Goal: Transaction & Acquisition: Register for event/course

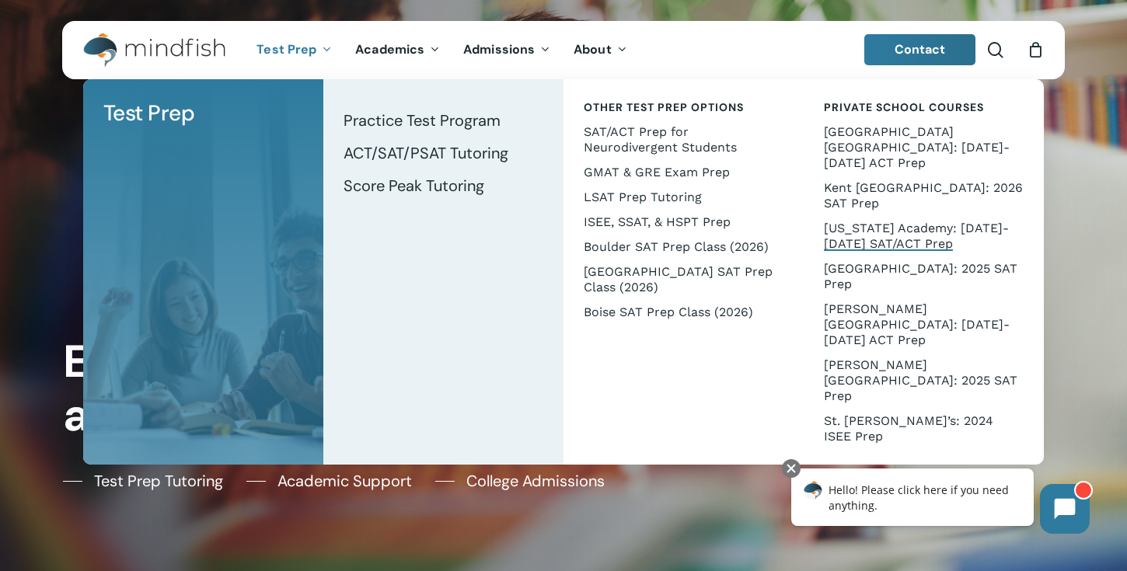
click at [862, 221] on span "[US_STATE] Academy: [DATE]-[DATE] SAT/ACT Prep" at bounding box center [916, 236] width 185 height 30
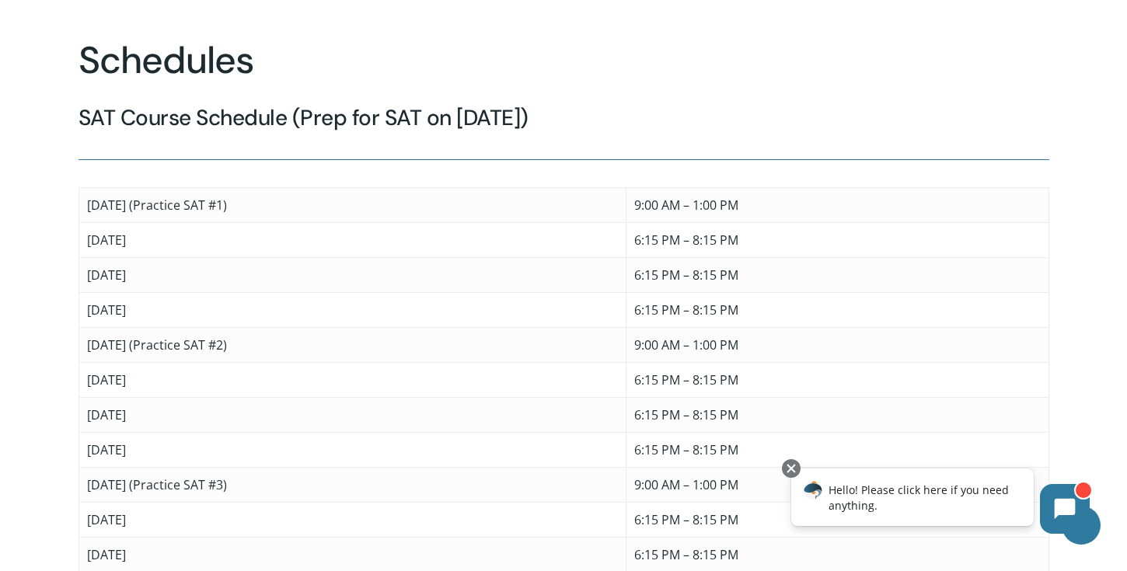
scroll to position [1110, 0]
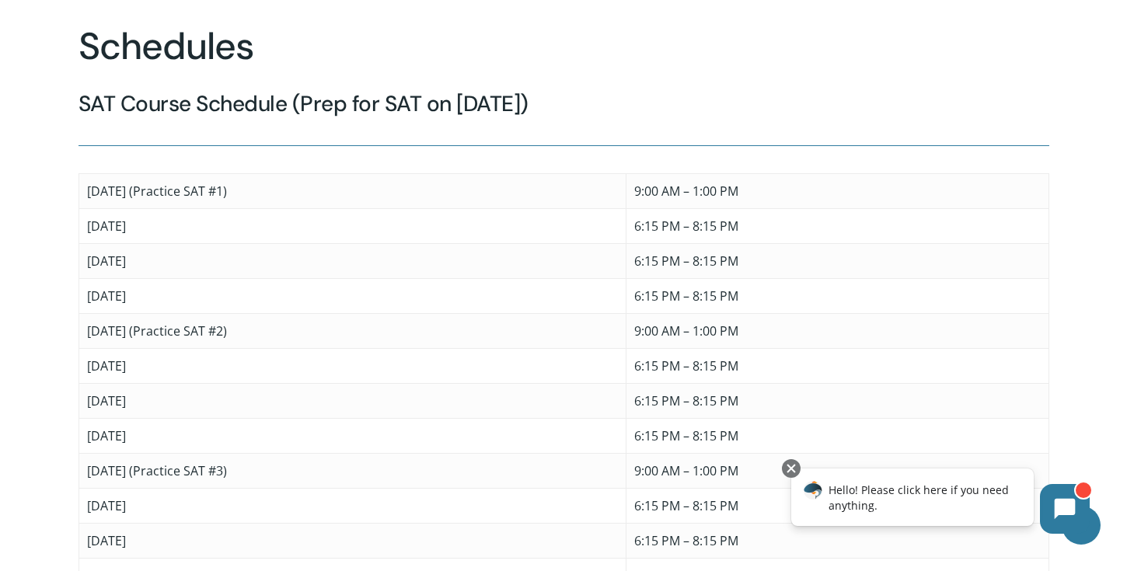
drag, startPoint x: 84, startPoint y: 173, endPoint x: 523, endPoint y: 552, distance: 580.1
click at [523, 552] on tbody "[DATE] (Practice SAT #1) 9:00 AM – 1:00 PM [DATE] 6:15 PM – 8:15 PM [DATE] 6:15…" at bounding box center [563, 383] width 970 height 420
copy tbody "[DATE] (Practice SAT #1) 9:00 AM – 1:00 PM [DATE] 6:15 PM – 8:15 PM [DATE] 6:15…"
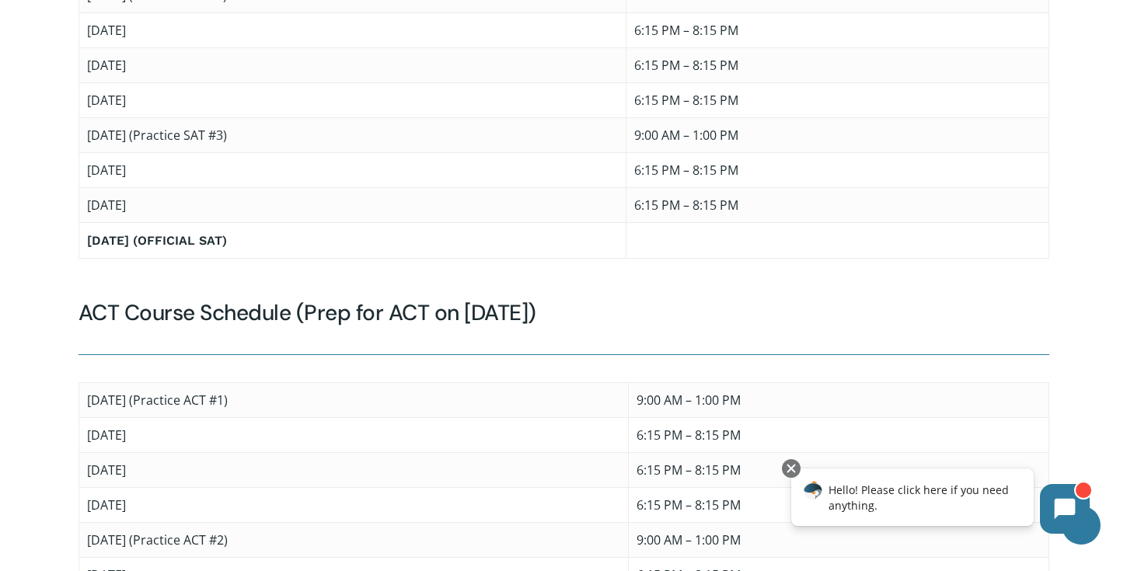
scroll to position [1452, 0]
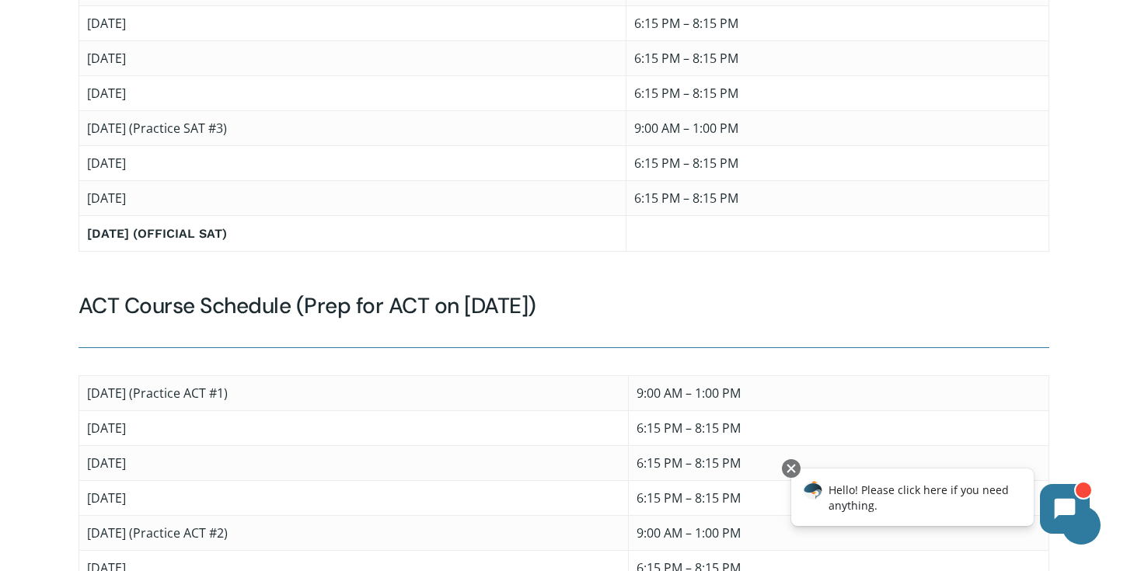
click at [51, 420] on div at bounding box center [563, 64] width 1127 height 1577
drag, startPoint x: 552, startPoint y: 292, endPoint x: 58, endPoint y: 291, distance: 493.4
click at [78, 291] on div "Test Prep Designed for CA Students We’re excited to be collaborating with the c…" at bounding box center [563, 64] width 971 height 1577
click at [60, 294] on div at bounding box center [563, 64] width 1127 height 1577
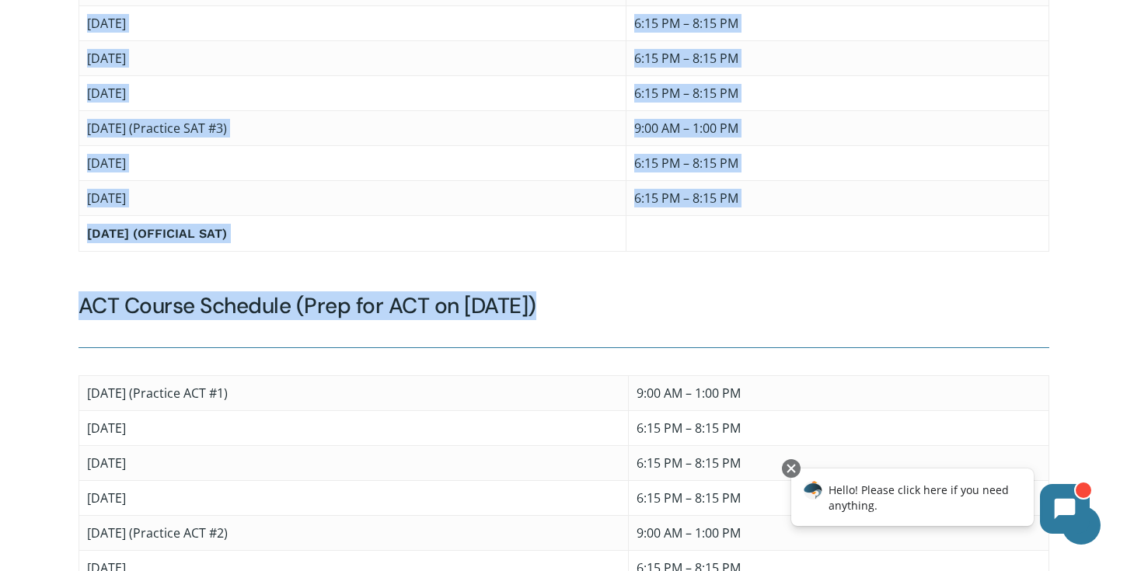
drag, startPoint x: 61, startPoint y: 291, endPoint x: 317, endPoint y: 326, distance: 258.8
click at [319, 326] on div "Test Prep Designed for CA Students We’re excited to be collaborating with the c…" at bounding box center [563, 64] width 971 height 1577
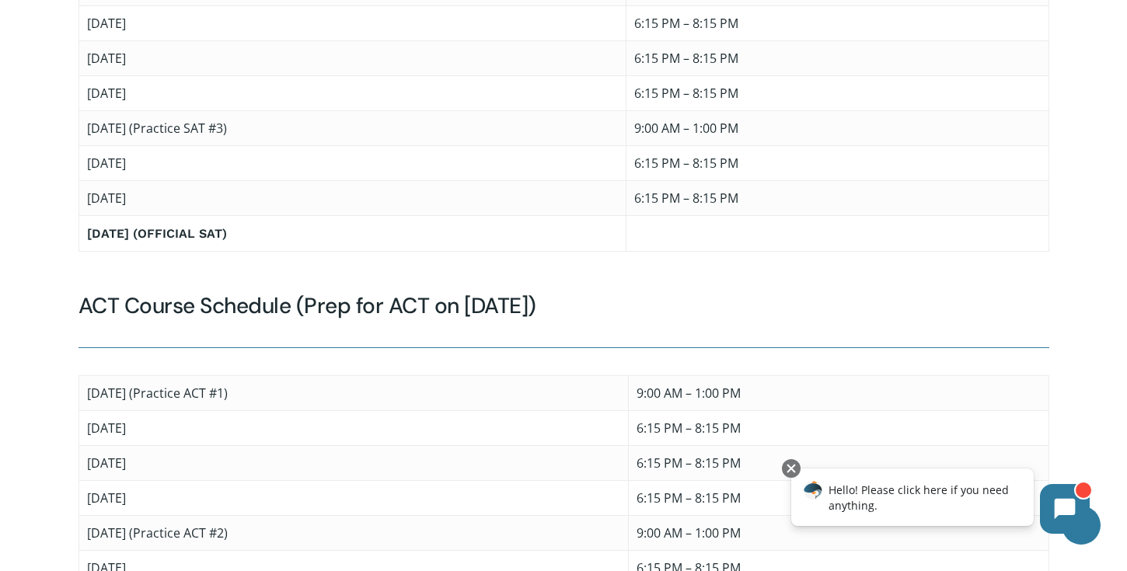
click at [435, 327] on div "ACT Course Schedule (Prep for ACT on 4/11/26) Saturday, January 31 (Practice AC…" at bounding box center [563, 544] width 971 height 504
drag, startPoint x: 580, startPoint y: 285, endPoint x: 80, endPoint y: 300, distance: 500.6
click at [80, 300] on h4 "ACT Course Schedule (Prep for ACT on 4/11/26)" at bounding box center [563, 306] width 971 height 28
copy h4 "ACT Course Schedule (Prep for ACT on 4/11/26)"
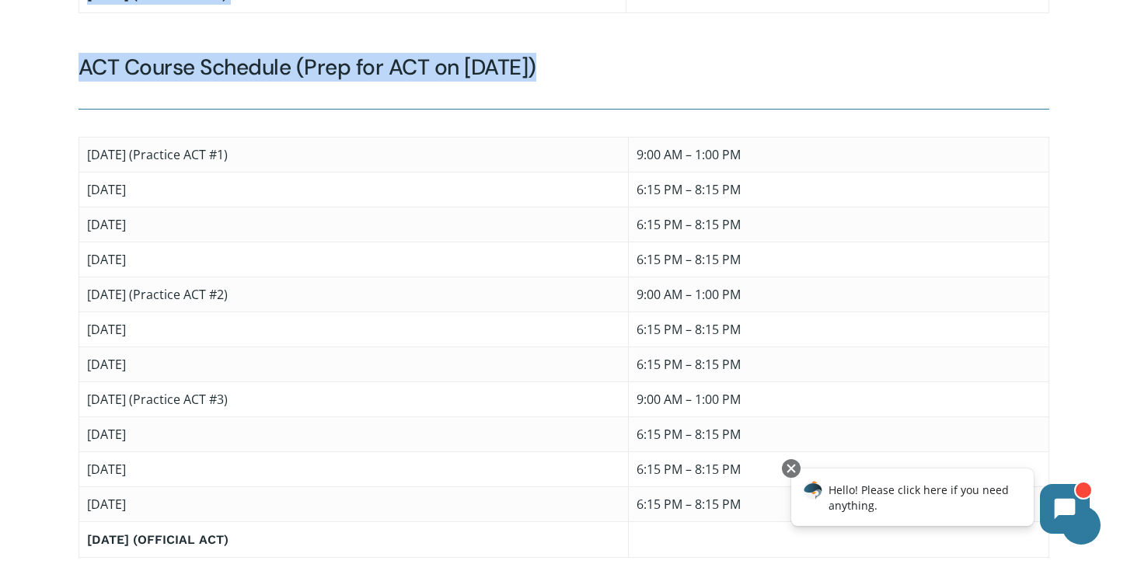
scroll to position [1745, 0]
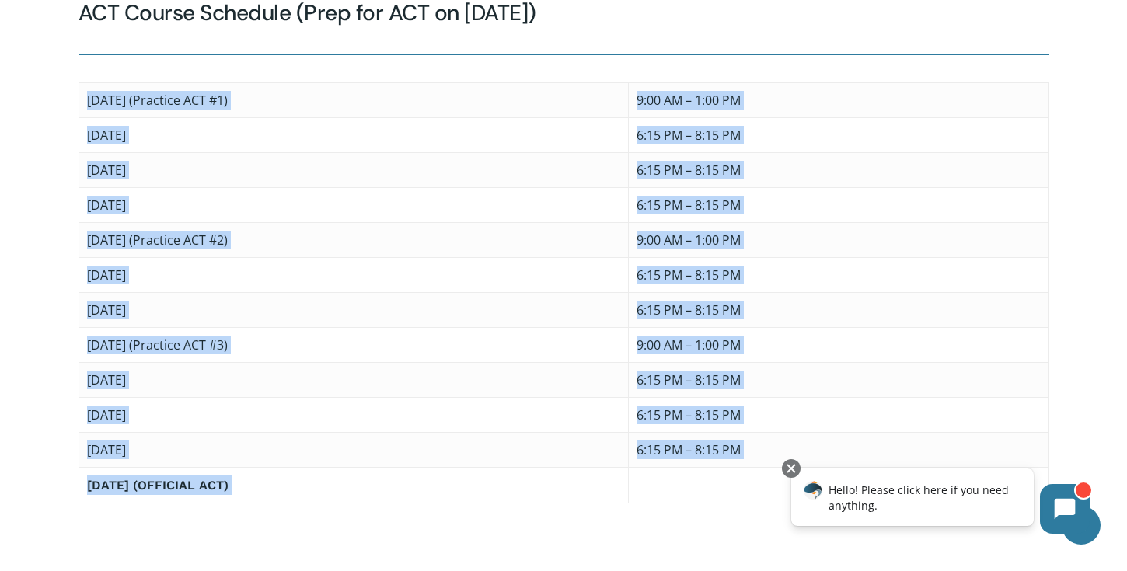
drag, startPoint x: 70, startPoint y: 229, endPoint x: 434, endPoint y: 555, distance: 488.1
copy div "Saturday, January 31 (Practice ACT #1) 9:00 AM – 1:00 PM Wednesday, February 4 …"
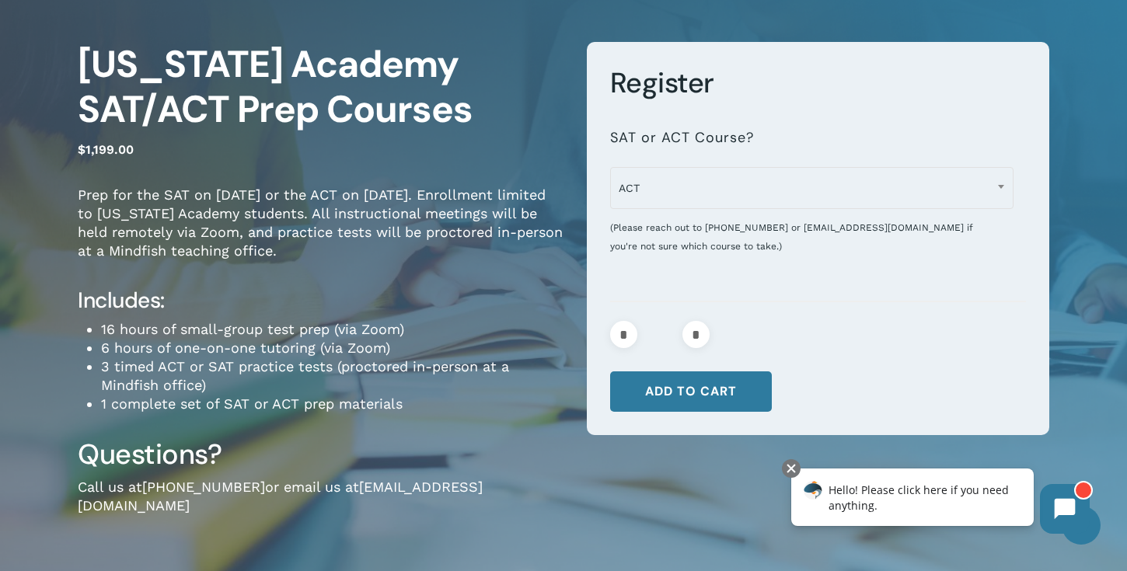
scroll to position [0, 0]
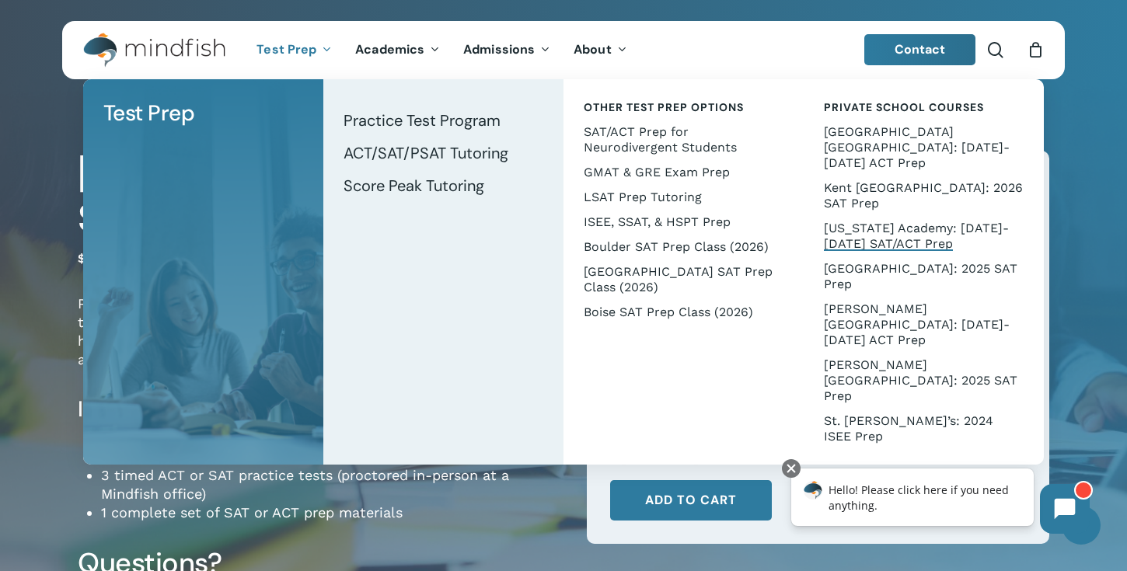
click at [277, 50] on span "Test Prep" at bounding box center [286, 49] width 60 height 16
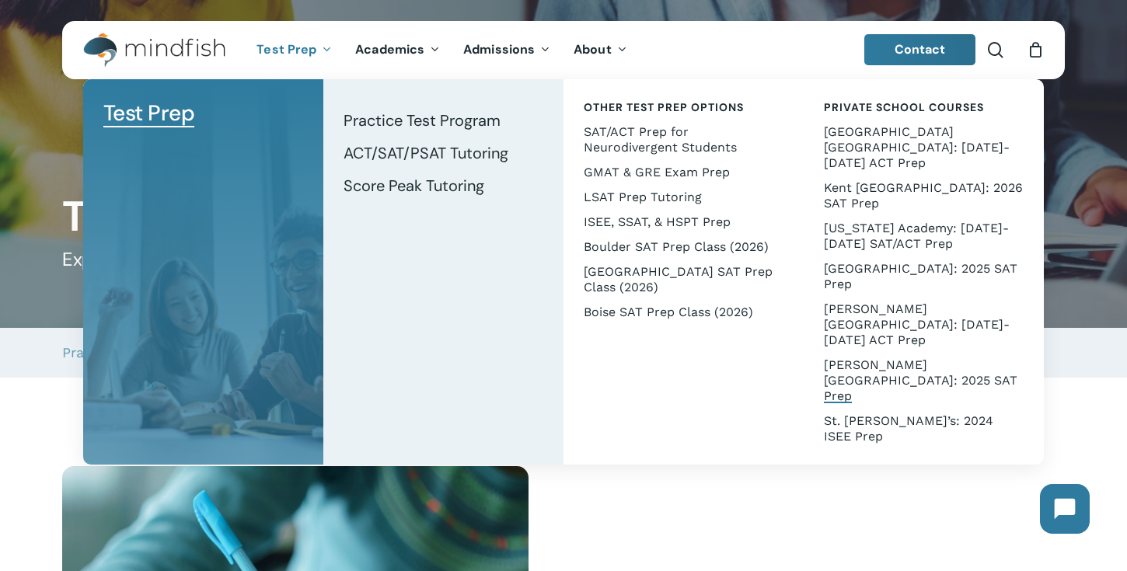
click at [842, 357] on span "[PERSON_NAME][GEOGRAPHIC_DATA]: 2025 SAT Prep" at bounding box center [920, 380] width 193 height 46
